Goal: Transaction & Acquisition: Purchase product/service

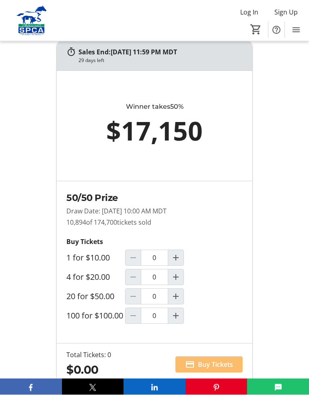
scroll to position [602, 0]
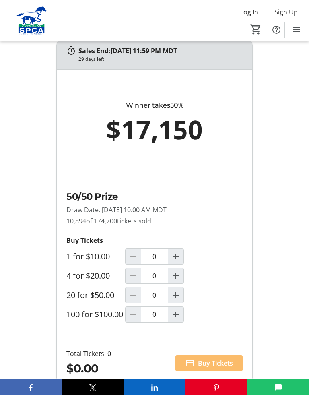
click at [181, 299] on span "Increment by one" at bounding box center [175, 295] width 15 height 15
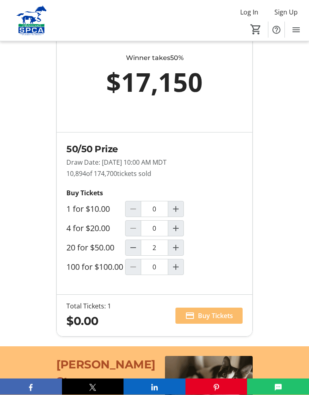
type input "1"
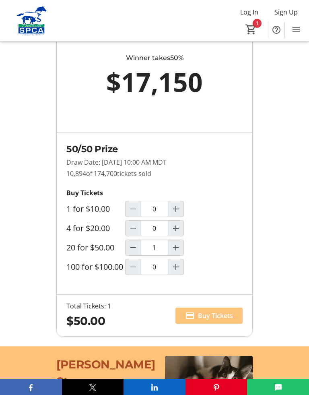
click at [218, 321] on span "Buy Tickets" at bounding box center [215, 316] width 35 height 10
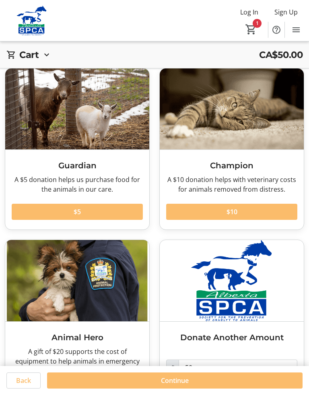
scroll to position [85, 0]
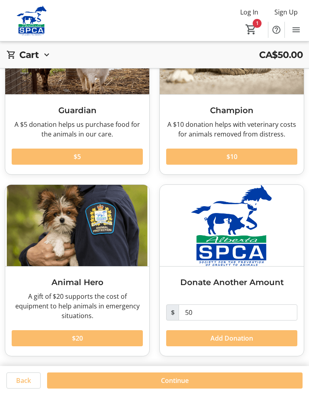
click at [192, 369] on span at bounding box center [175, 380] width 256 height 19
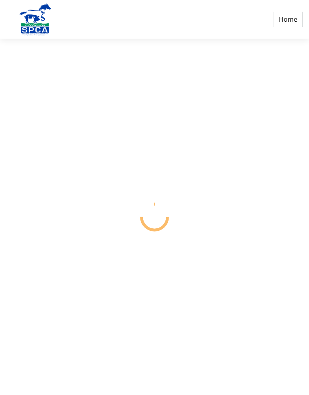
select select "CA"
